Goal: Information Seeking & Learning: Learn about a topic

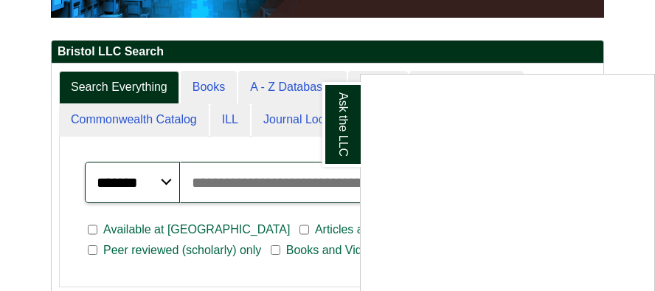
scroll to position [369, 0]
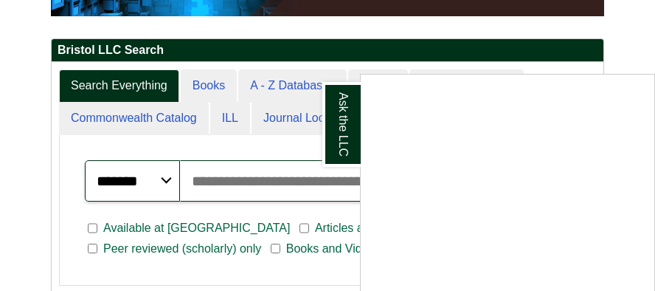
click at [267, 83] on div "Ask the LLC" at bounding box center [327, 145] width 655 height 291
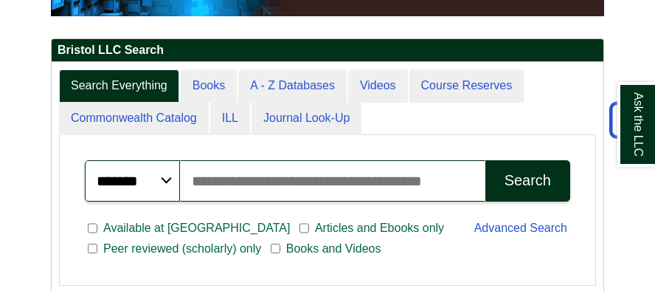
scroll to position [260, 552]
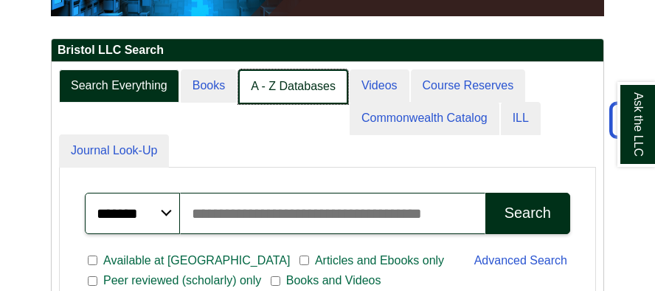
click at [292, 89] on link "A - Z Databases" at bounding box center [293, 86] width 110 height 35
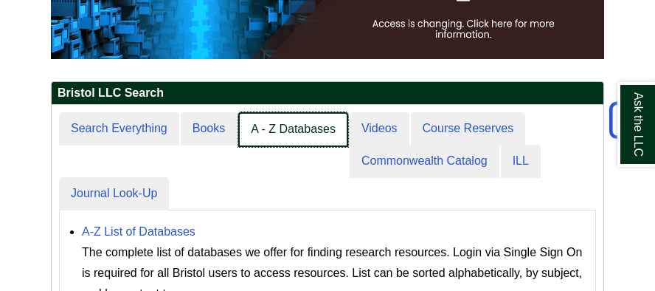
scroll to position [220, 552]
click at [298, 125] on link "A - Z Databases" at bounding box center [293, 129] width 110 height 35
click at [297, 125] on link "A - Z Databases" at bounding box center [293, 129] width 110 height 35
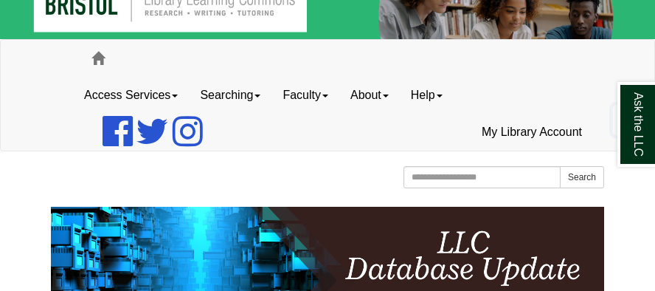
scroll to position [11, 0]
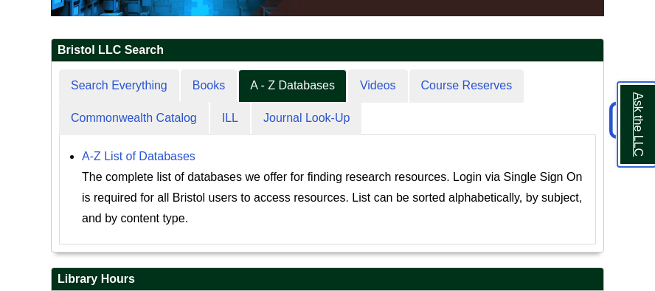
click at [636, 134] on link "Ask the LLC" at bounding box center [636, 124] width 38 height 85
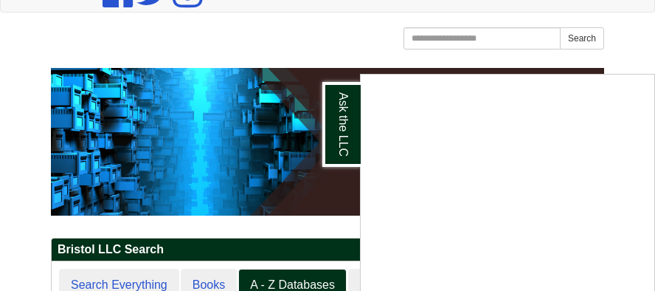
scroll to position [147, 0]
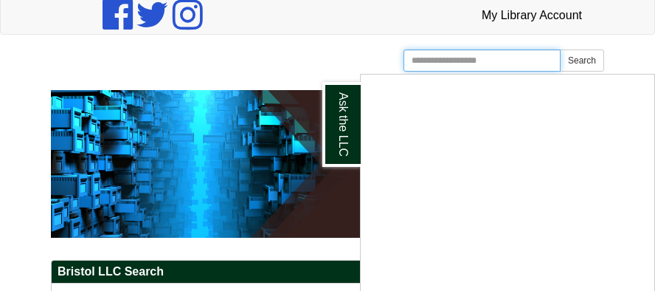
click at [484, 57] on input "Search the Website" at bounding box center [481, 60] width 157 height 22
click at [454, 58] on input "**********" at bounding box center [481, 60] width 157 height 22
click at [515, 63] on input "**********" at bounding box center [481, 60] width 157 height 22
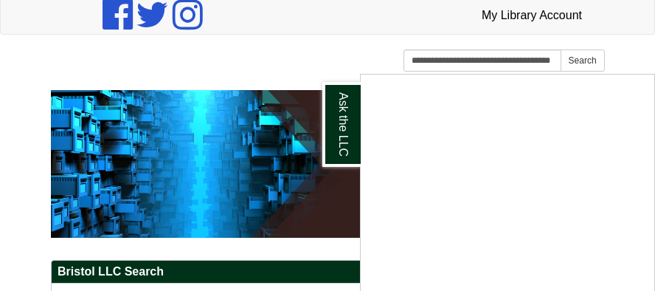
scroll to position [0, 0]
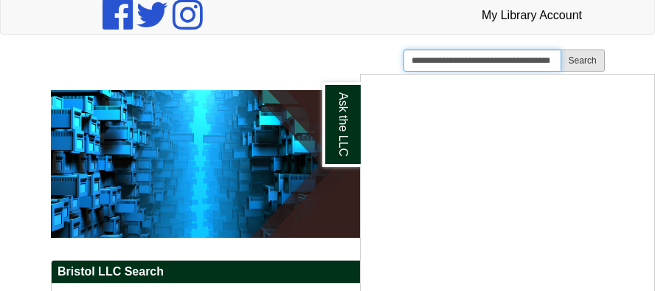
type input "**********"
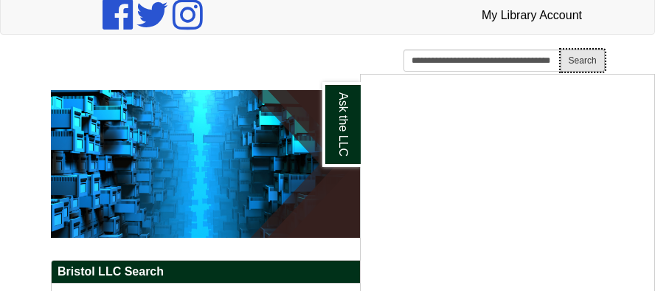
click at [591, 60] on button "Search" at bounding box center [582, 60] width 44 height 22
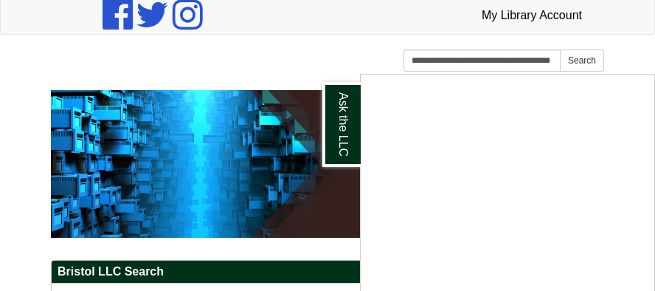
click at [557, 63] on div "Ask the LLC" at bounding box center [327, 145] width 655 height 291
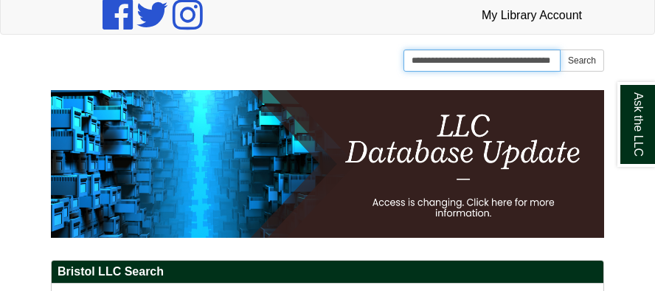
click at [554, 62] on input "**********" at bounding box center [481, 60] width 157 height 22
type input "*"
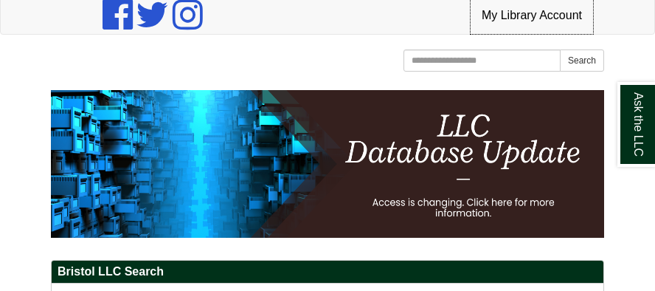
click at [541, 15] on link "My Library Account" at bounding box center [531, 15] width 122 height 37
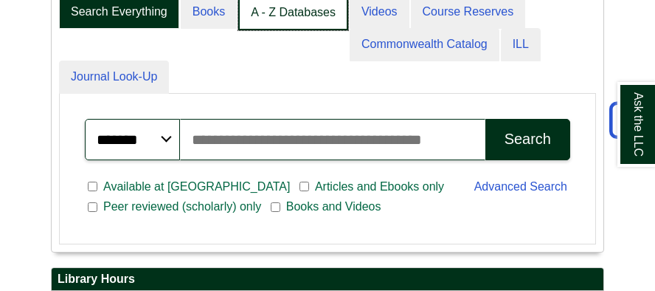
scroll to position [260, 552]
click at [289, 7] on link "A - Z Databases" at bounding box center [293, 13] width 110 height 35
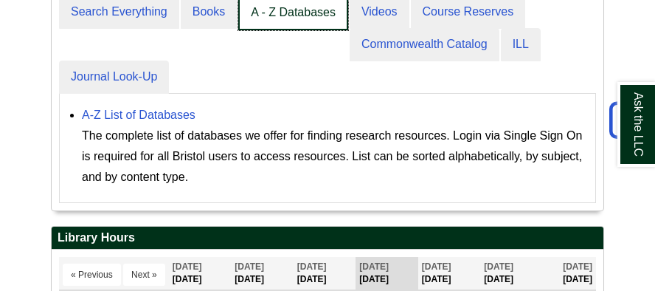
scroll to position [220, 552]
click at [289, 7] on link "A - Z Databases" at bounding box center [293, 13] width 110 height 35
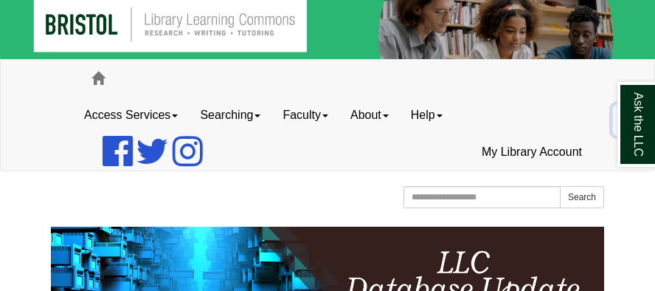
scroll to position [0, 0]
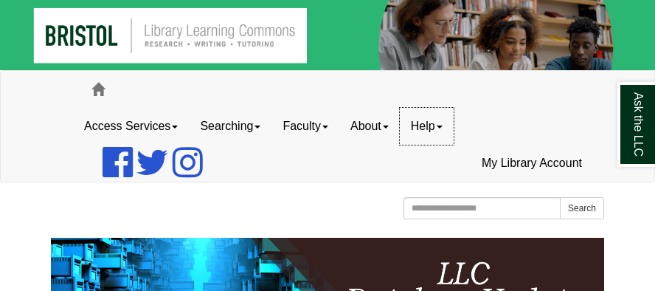
click at [447, 127] on link "Help" at bounding box center [427, 126] width 54 height 37
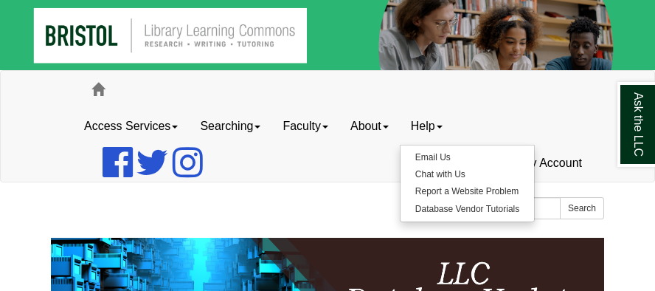
click at [496, 125] on ul "Access Services Access Services Policy Equipment Specialty Database Instruction…" at bounding box center [327, 145] width 509 height 74
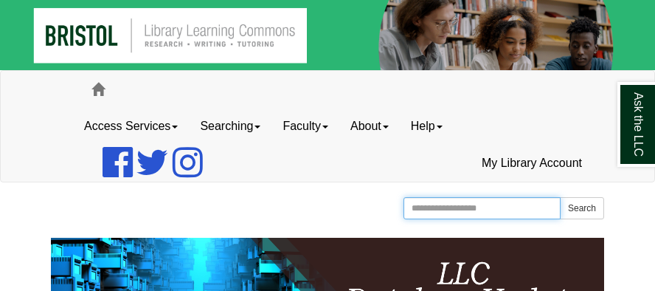
click at [442, 206] on input "Search the Website" at bounding box center [481, 208] width 157 height 22
click at [482, 209] on input "Search the Website" at bounding box center [481, 208] width 157 height 22
click at [471, 206] on input "**********" at bounding box center [481, 208] width 157 height 22
click at [482, 206] on input "**********" at bounding box center [481, 208] width 157 height 22
click at [412, 208] on input "**********" at bounding box center [481, 208] width 157 height 22
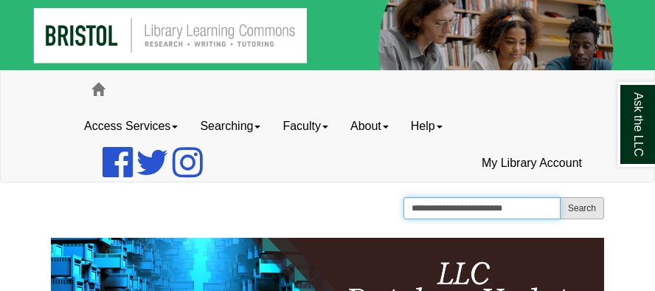
type input "**********"
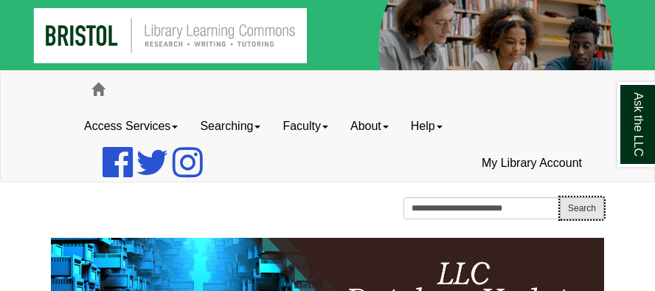
click at [574, 206] on button "Search" at bounding box center [582, 208] width 44 height 22
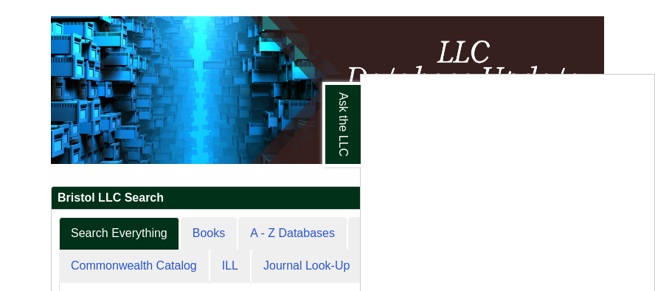
scroll to position [295, 0]
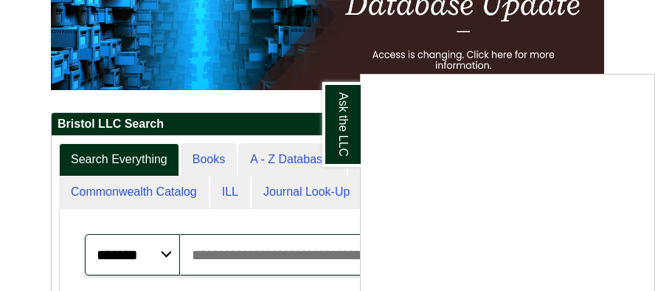
click at [282, 159] on div "Ask the LLC" at bounding box center [327, 145] width 655 height 291
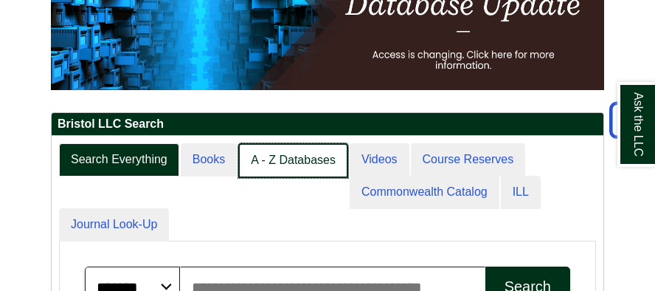
click at [296, 161] on link "A - Z Databases" at bounding box center [293, 160] width 110 height 35
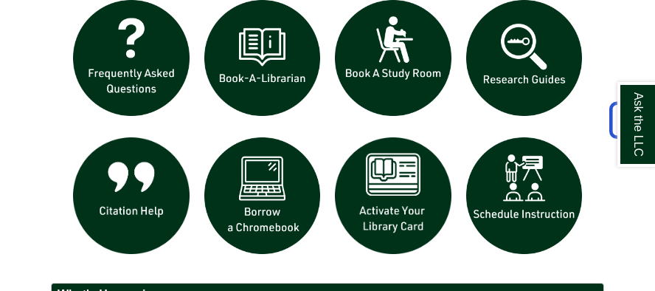
scroll to position [1401, 0]
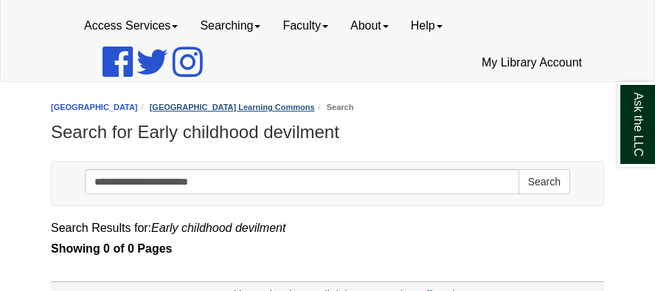
scroll to position [135, 0]
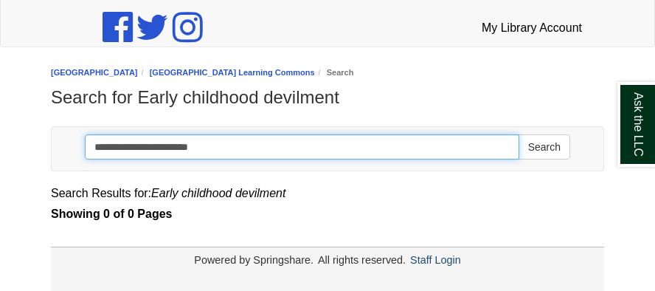
click at [215, 146] on input "**********" at bounding box center [302, 146] width 434 height 25
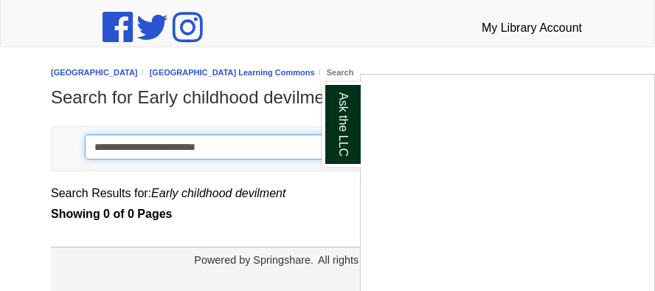
type input "**********"
click at [518, 134] on button "Search" at bounding box center [544, 146] width 52 height 25
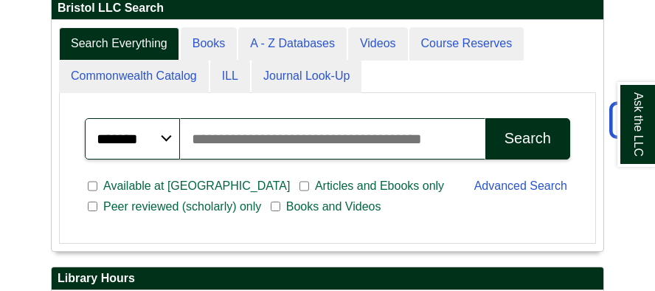
scroll to position [7, 7]
click at [248, 126] on input "Search articles, books, journals & more" at bounding box center [332, 138] width 305 height 41
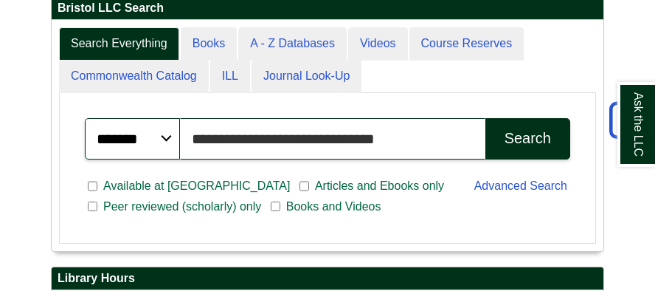
type input "**********"
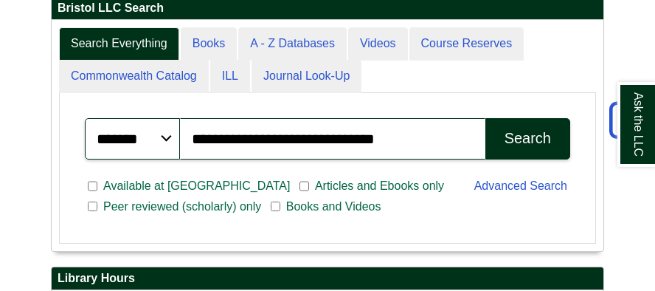
click at [515, 131] on div "Search" at bounding box center [527, 138] width 46 height 17
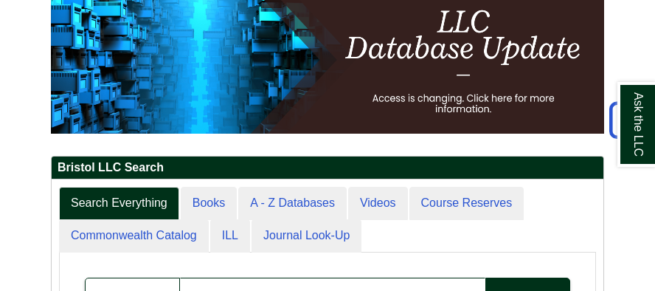
scroll to position [229, 552]
click at [466, 174] on h2 "Bristol LLC Search" at bounding box center [328, 167] width 552 height 23
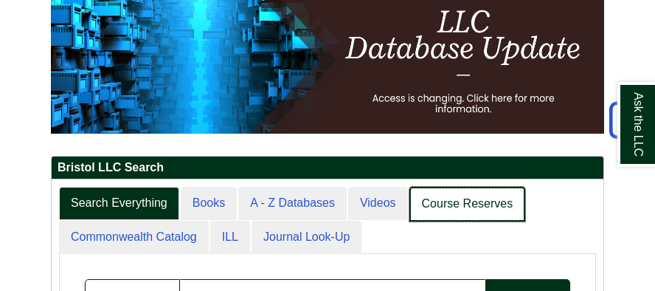
scroll to position [231, 552]
click at [459, 216] on link "Course Reserves" at bounding box center [467, 204] width 117 height 35
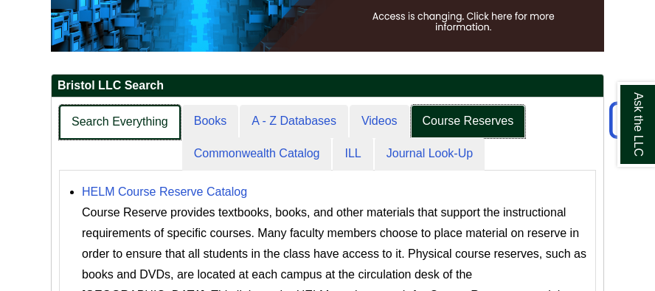
scroll to position [7, 7]
click at [107, 119] on link "Search Everything" at bounding box center [120, 122] width 122 height 35
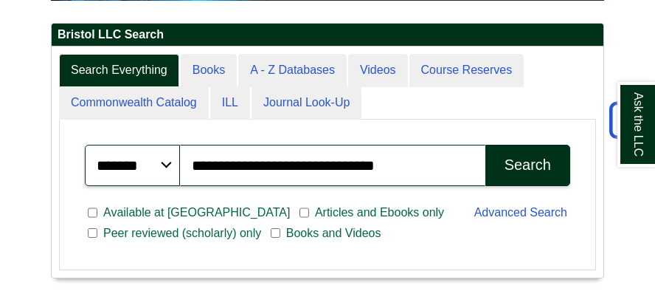
click at [528, 162] on div "Search" at bounding box center [527, 164] width 46 height 17
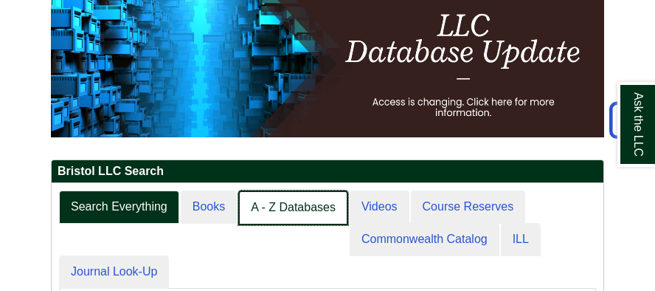
scroll to position [7, 7]
click at [291, 198] on link "A - Z Databases" at bounding box center [293, 207] width 110 height 35
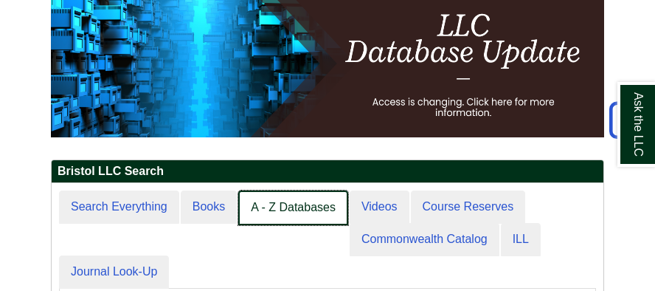
scroll to position [220, 552]
click at [291, 198] on link "A - Z Databases" at bounding box center [293, 207] width 110 height 35
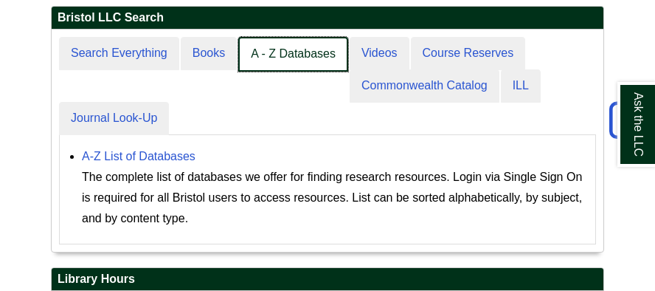
scroll to position [384, 0]
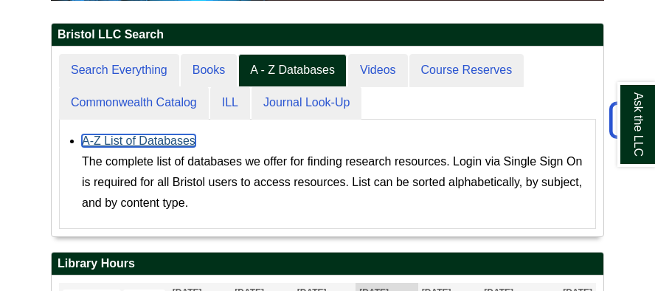
click at [127, 139] on link "A-Z List of Databases" at bounding box center [139, 140] width 114 height 13
